Goal: Obtain resource: Download file/media

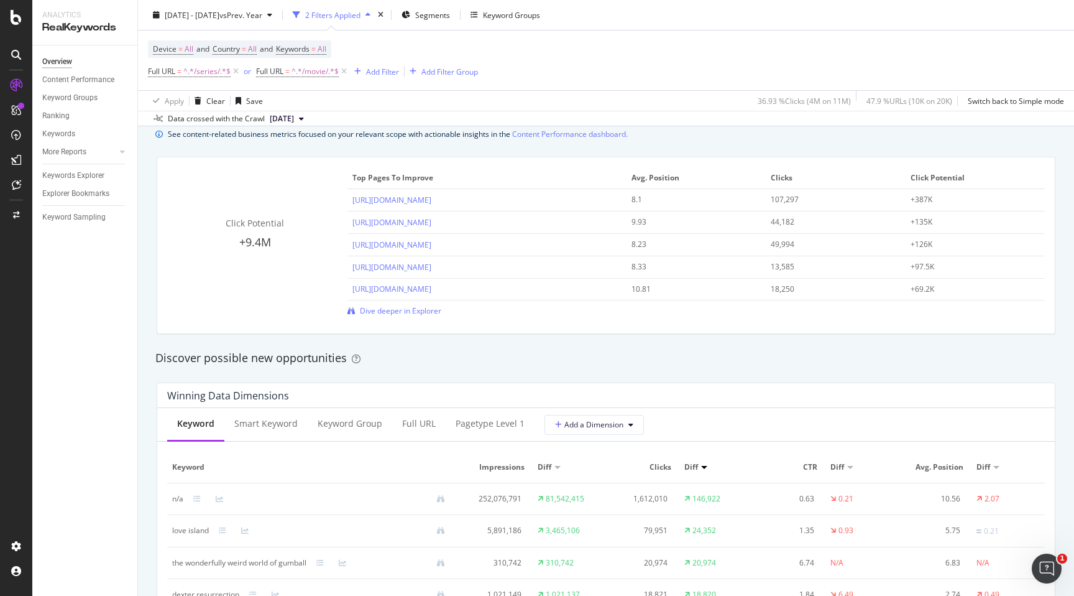
scroll to position [868, 0]
click at [381, 315] on span "Dive deeper in Explorer" at bounding box center [400, 311] width 81 height 11
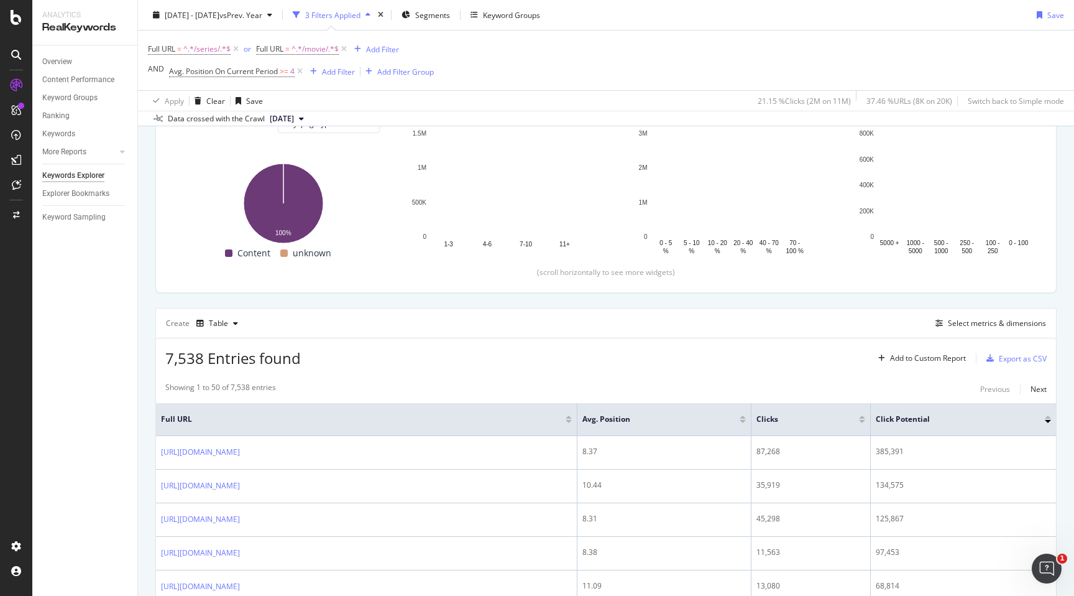
scroll to position [164, 0]
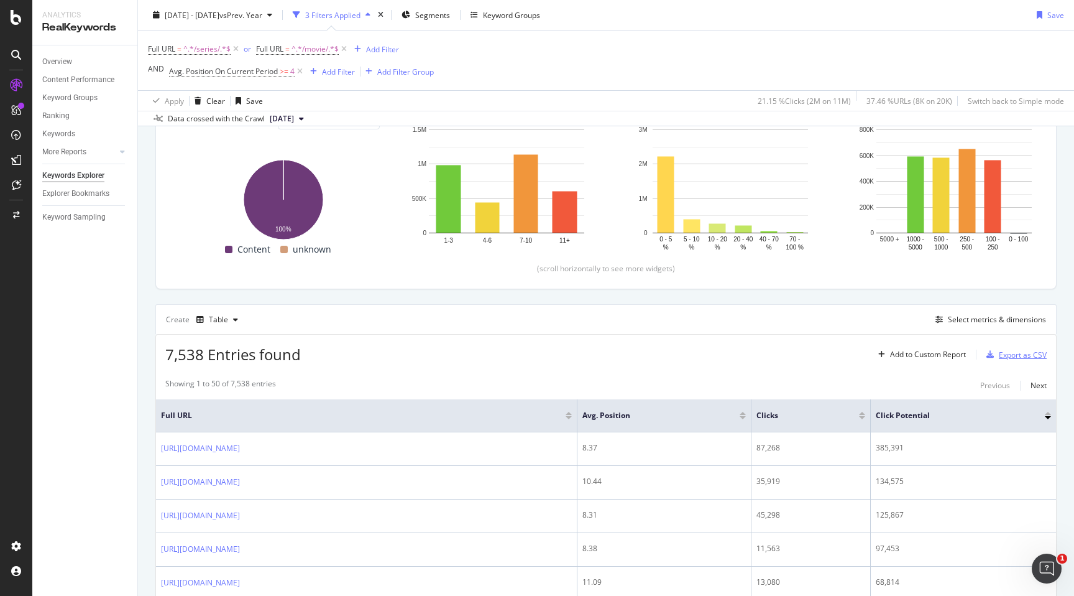
click at [1002, 356] on div "Export as CSV" at bounding box center [1023, 354] width 48 height 11
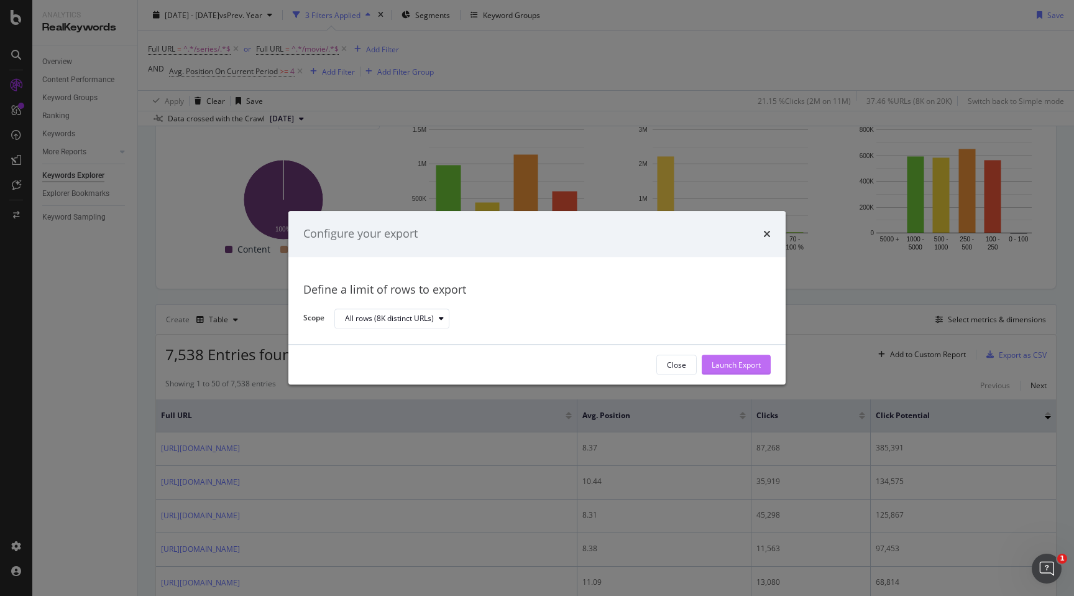
click at [709, 359] on button "Launch Export" at bounding box center [736, 365] width 69 height 20
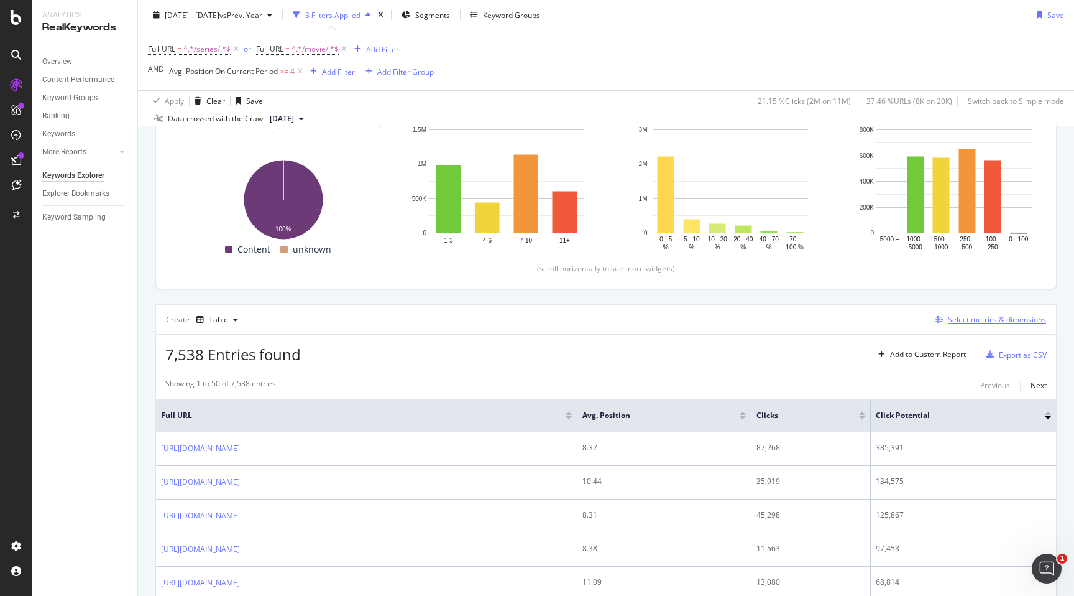
click at [974, 321] on div "Select metrics & dimensions" at bounding box center [997, 319] width 98 height 11
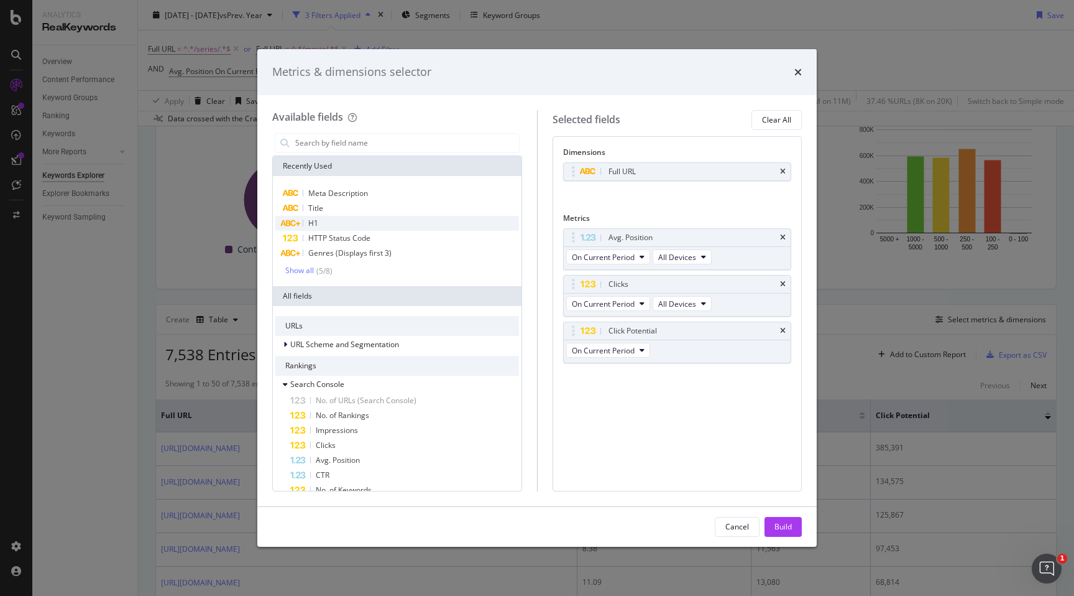
click at [439, 218] on div "H1" at bounding box center [397, 223] width 244 height 15
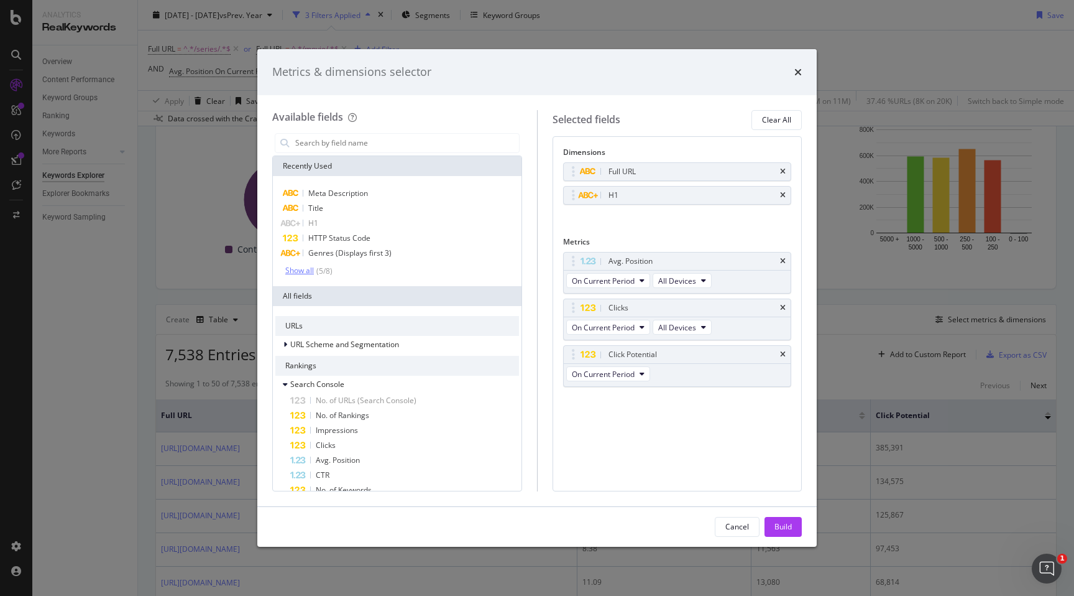
click at [315, 270] on div "( 5 / 8 )" at bounding box center [323, 270] width 19 height 11
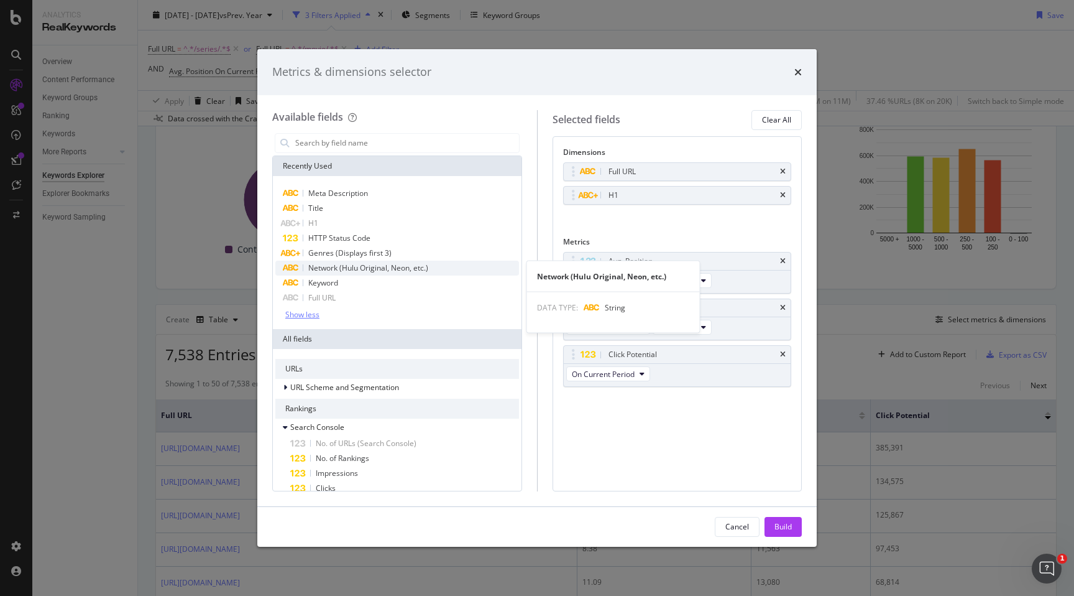
click at [348, 270] on span "Network (Hulu Original, Neon, etc.)" at bounding box center [368, 267] width 120 height 11
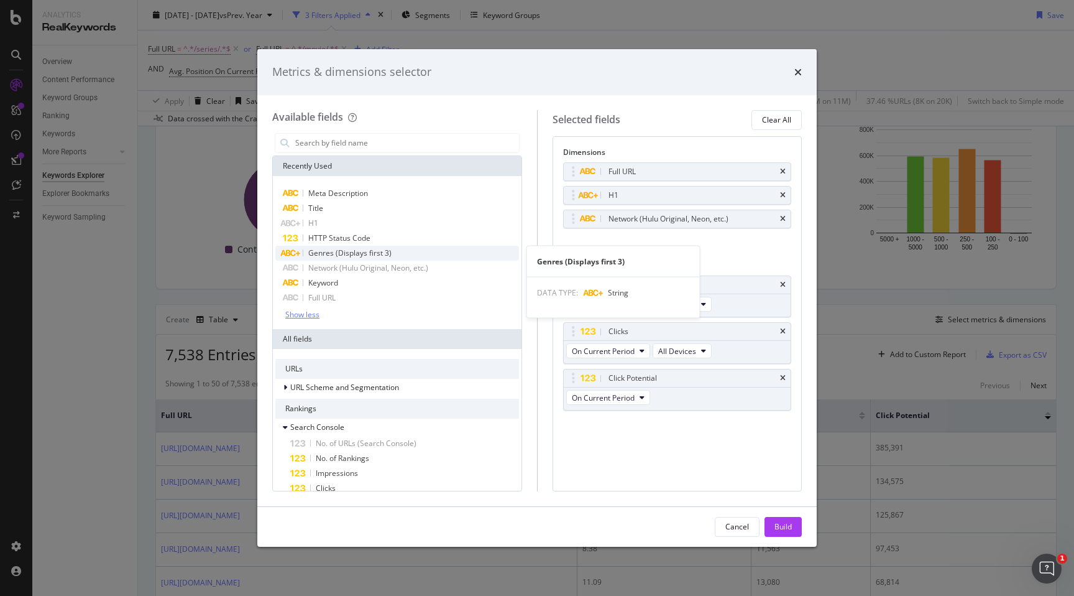
click at [479, 248] on div "Genres (Displays first 3)" at bounding box center [397, 253] width 244 height 15
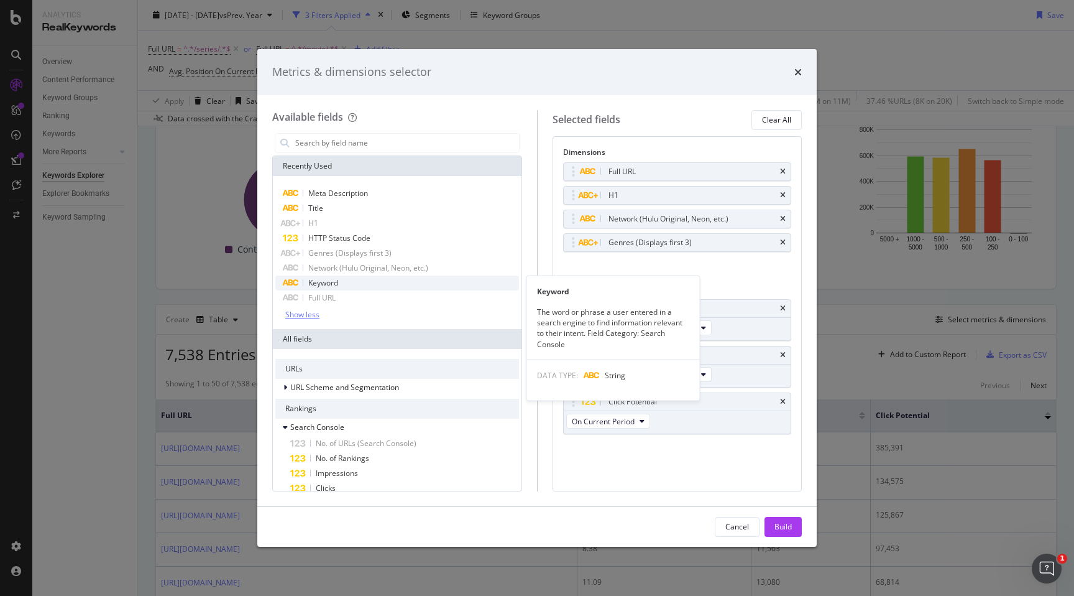
click at [477, 280] on div "Keyword" at bounding box center [397, 282] width 244 height 15
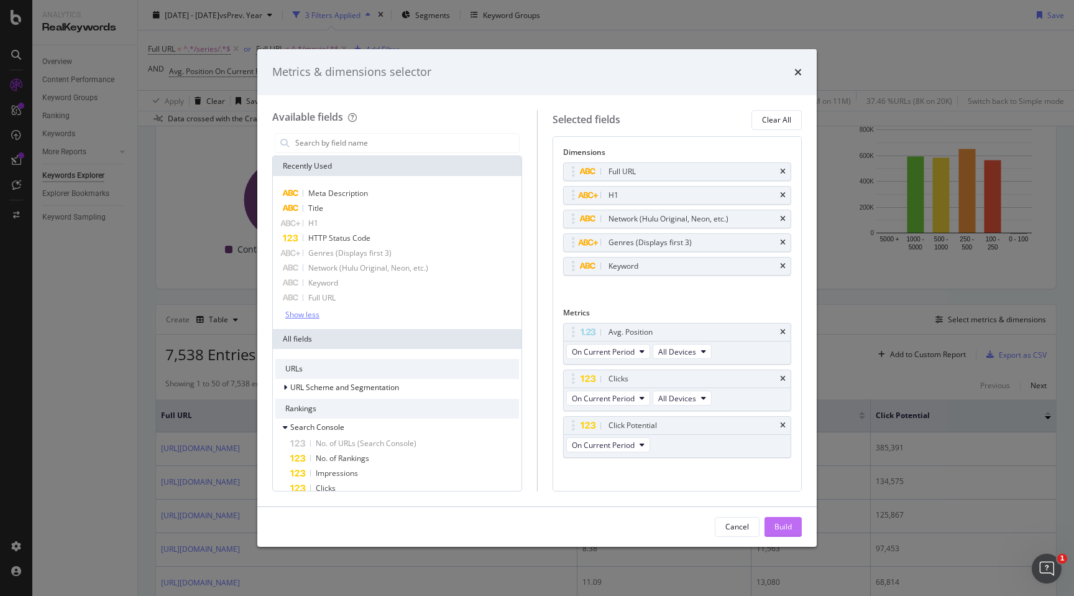
click at [776, 535] on div "Build" at bounding box center [783, 526] width 17 height 19
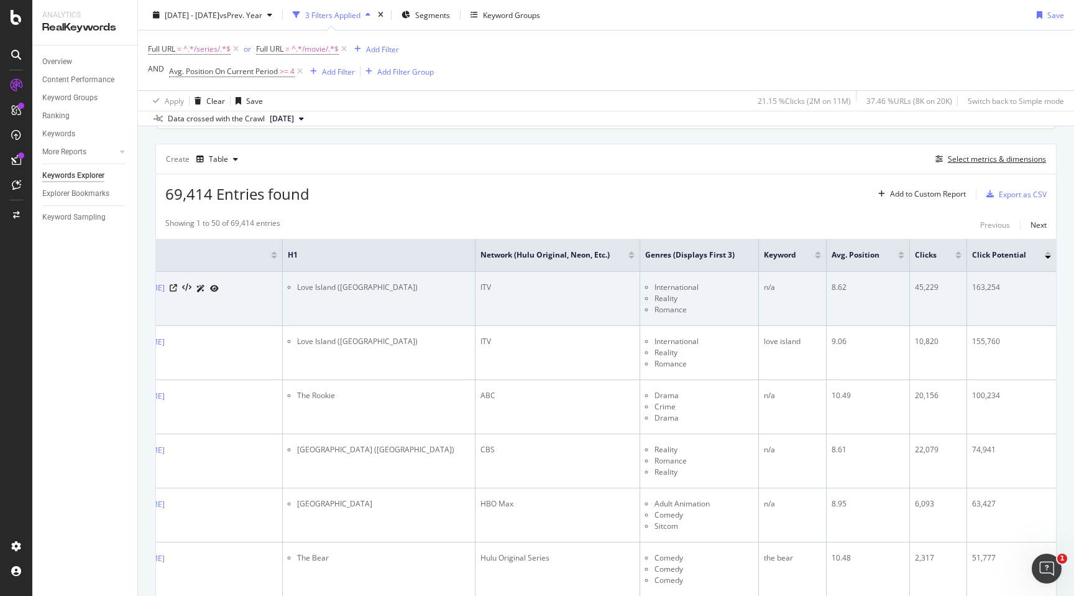
scroll to position [0, 177]
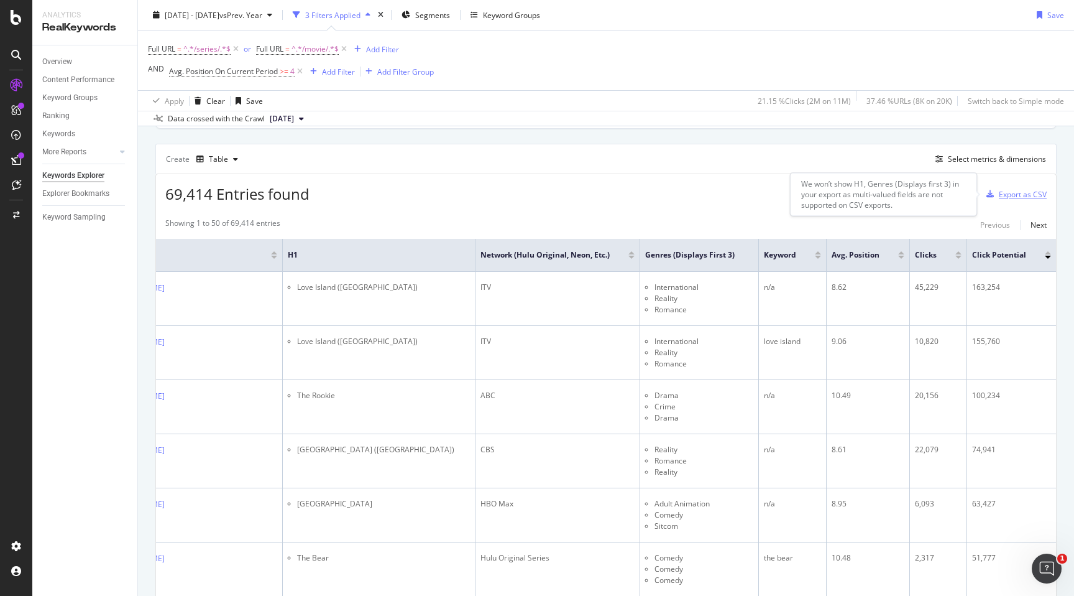
click at [1027, 196] on div "Export as CSV" at bounding box center [1023, 194] width 48 height 11
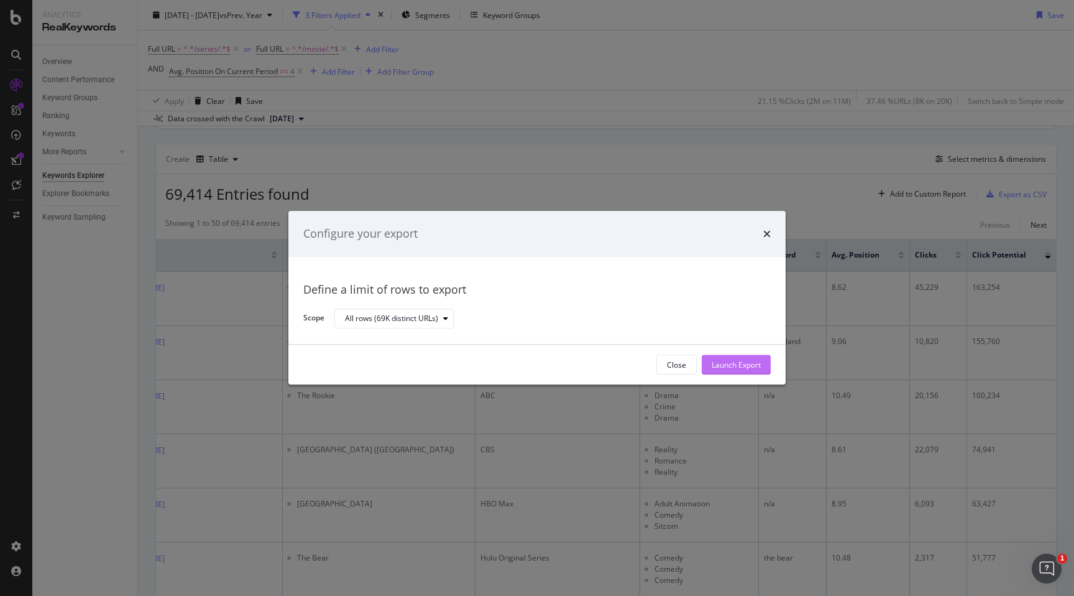
click at [752, 371] on div "Launch Export" at bounding box center [736, 365] width 49 height 19
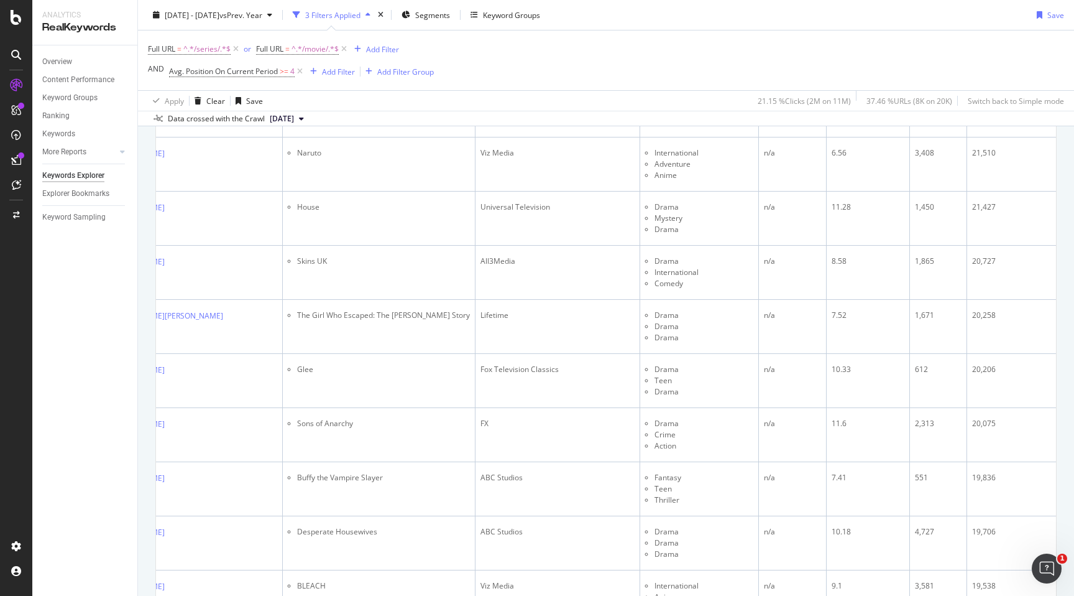
scroll to position [2726, 0]
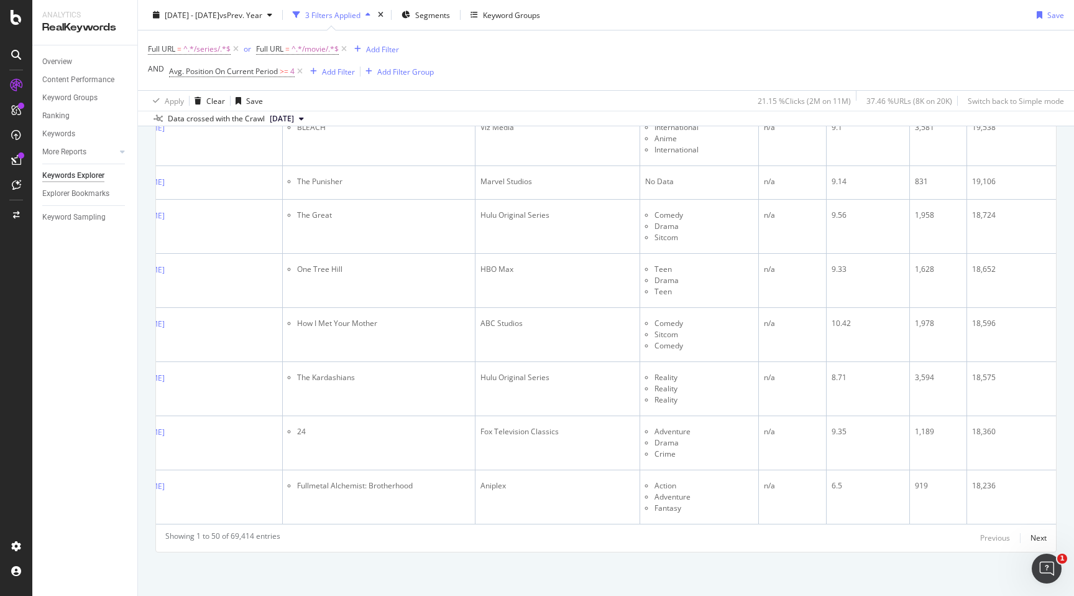
click at [219, 534] on div "Showing 1 to 50 of 69,414 entries" at bounding box center [222, 537] width 115 height 15
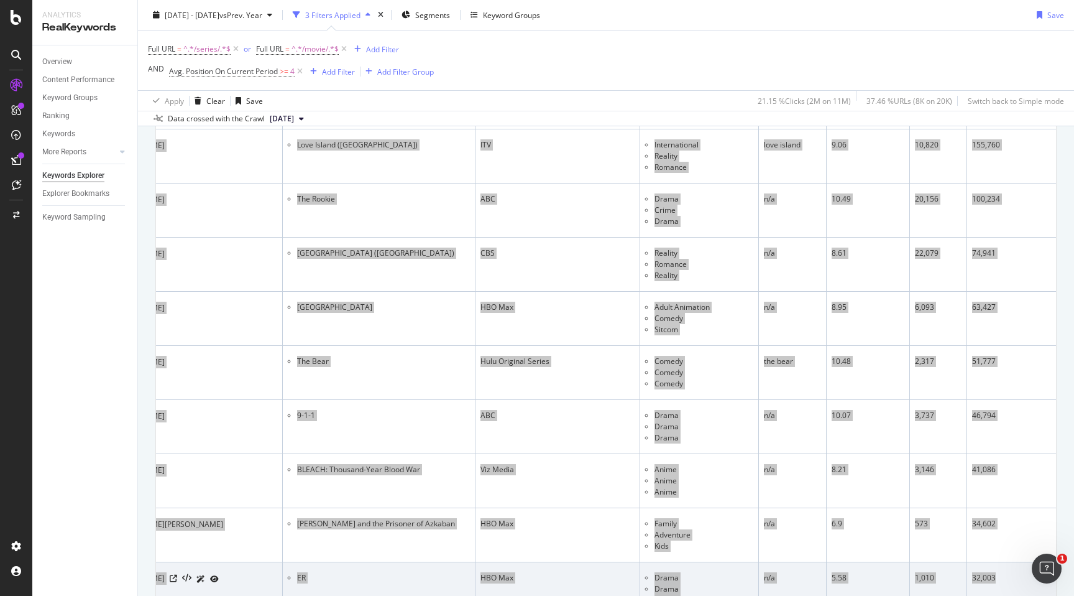
scroll to position [521, 0]
drag, startPoint x: 161, startPoint y: 215, endPoint x: 1008, endPoint y: 593, distance: 927.9
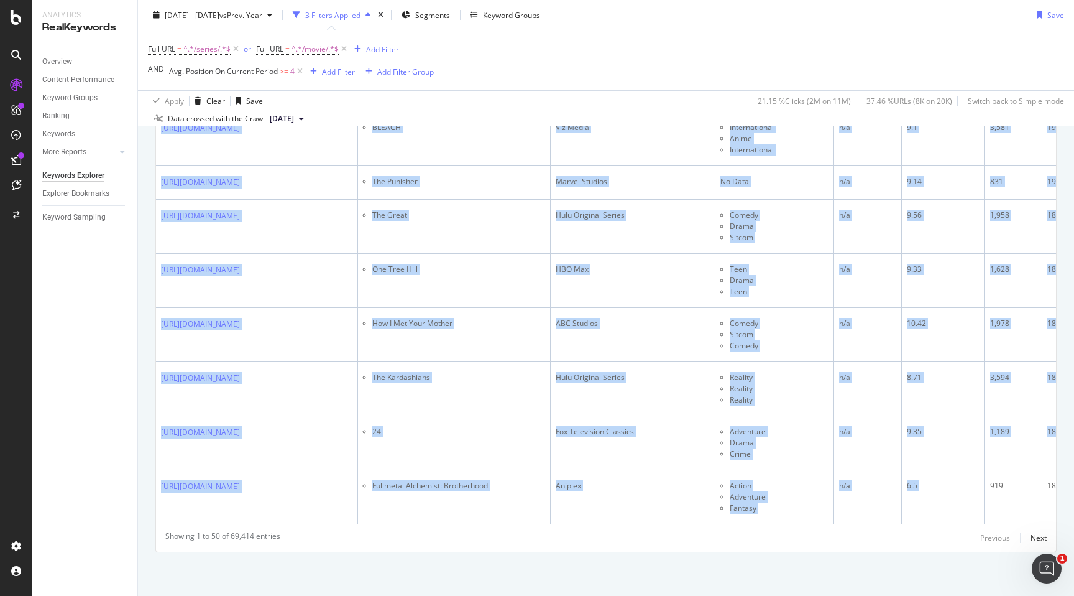
scroll to position [0, 177]
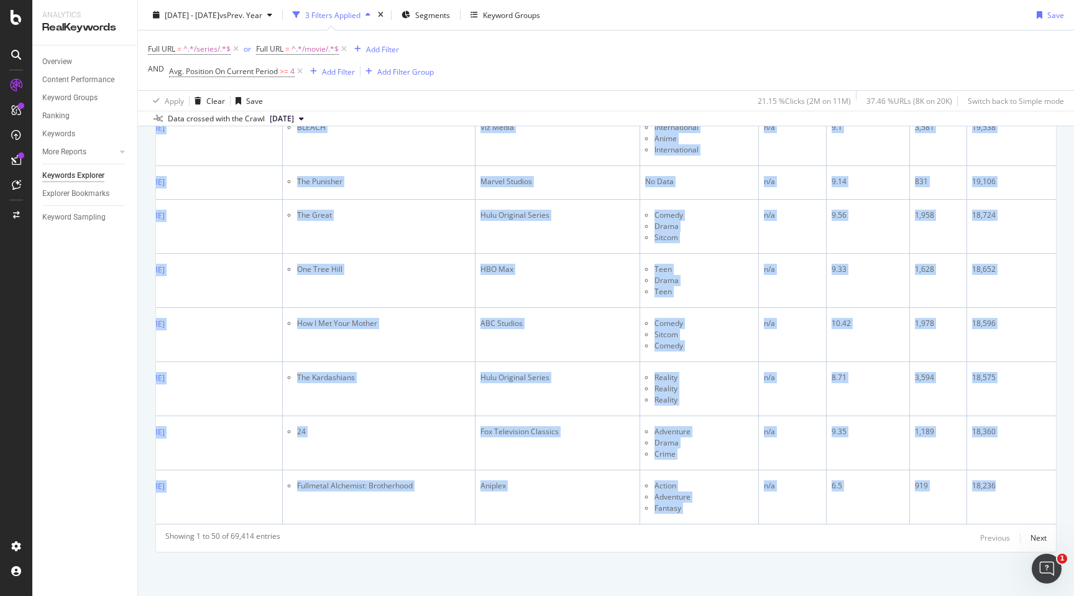
copy table "Full URL H1 Network (Hulu Original, Neon, etc.) Genres (Displays first 3) Keywo…"
